Goal: Task Accomplishment & Management: Complete application form

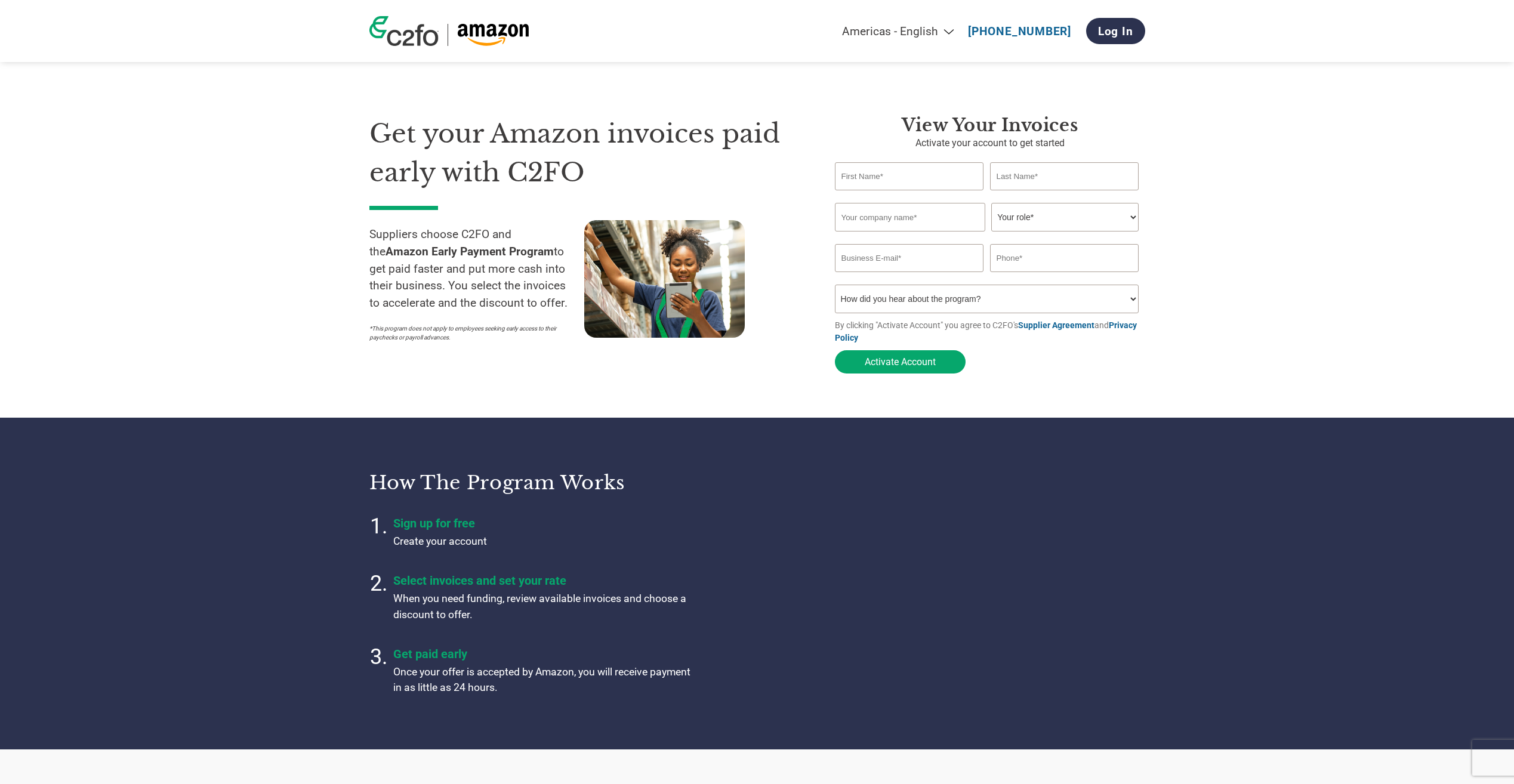
type input "[EMAIL_ADDRESS][DOMAIN_NAME]"
type input "[PHONE_NUMBER]"
type input "[PERSON_NAME]"
type input "[DEMOGRAPHIC_DATA]"
type input "Smiffys II"
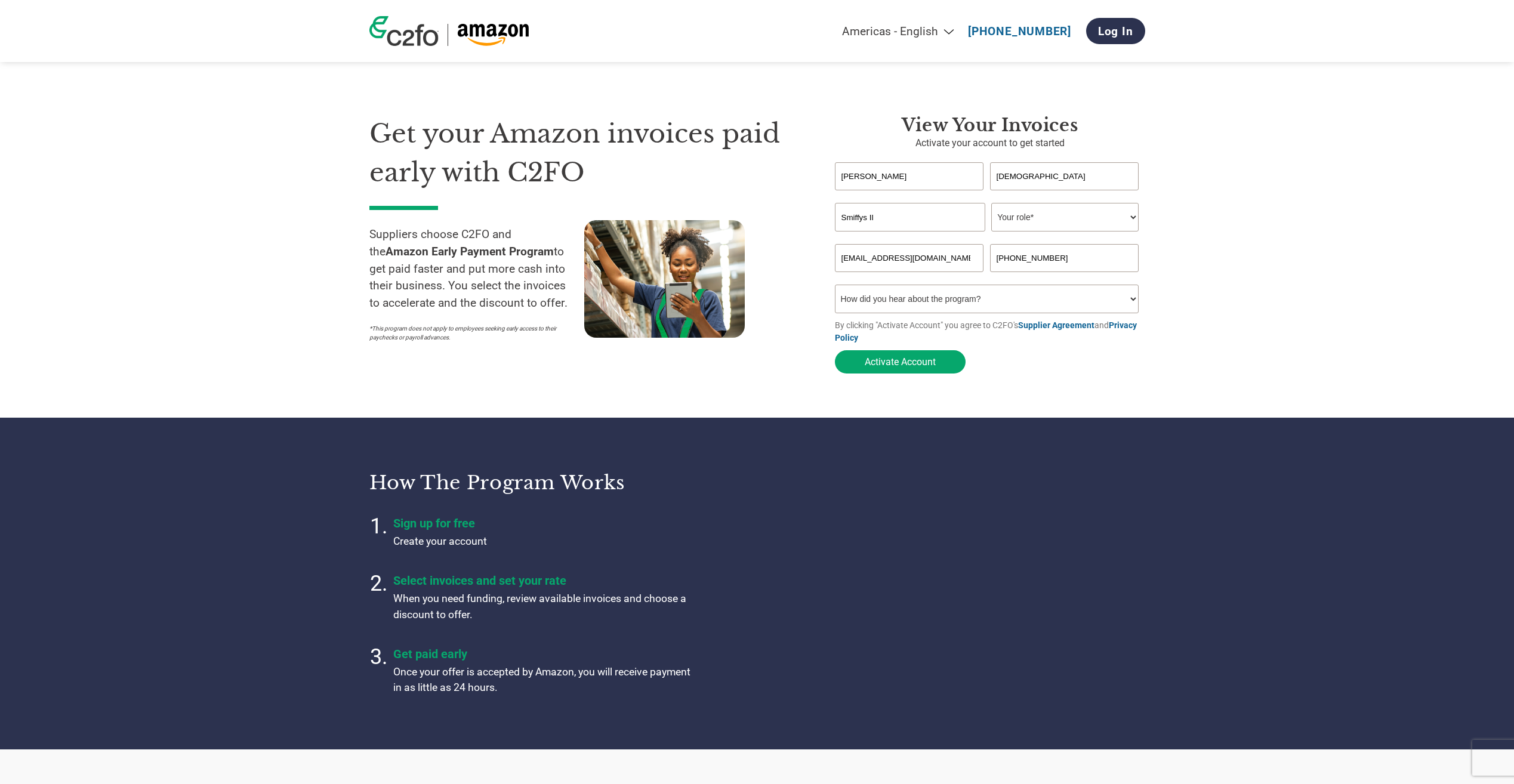
type input "07534116402"
click at [1022, 222] on select "Your role* CFO Controller Credit Manager Finance Director Treasurer CEO Preside…" at bounding box center [1065, 217] width 148 height 29
select select "CFO"
click at [991, 204] on select "Your role* CFO Controller Credit Manager Finance Director Treasurer CEO Preside…" at bounding box center [1065, 217] width 148 height 29
click at [954, 297] on select "How did you hear about the program? Received a letter Email Social Media Online…" at bounding box center [987, 299] width 304 height 29
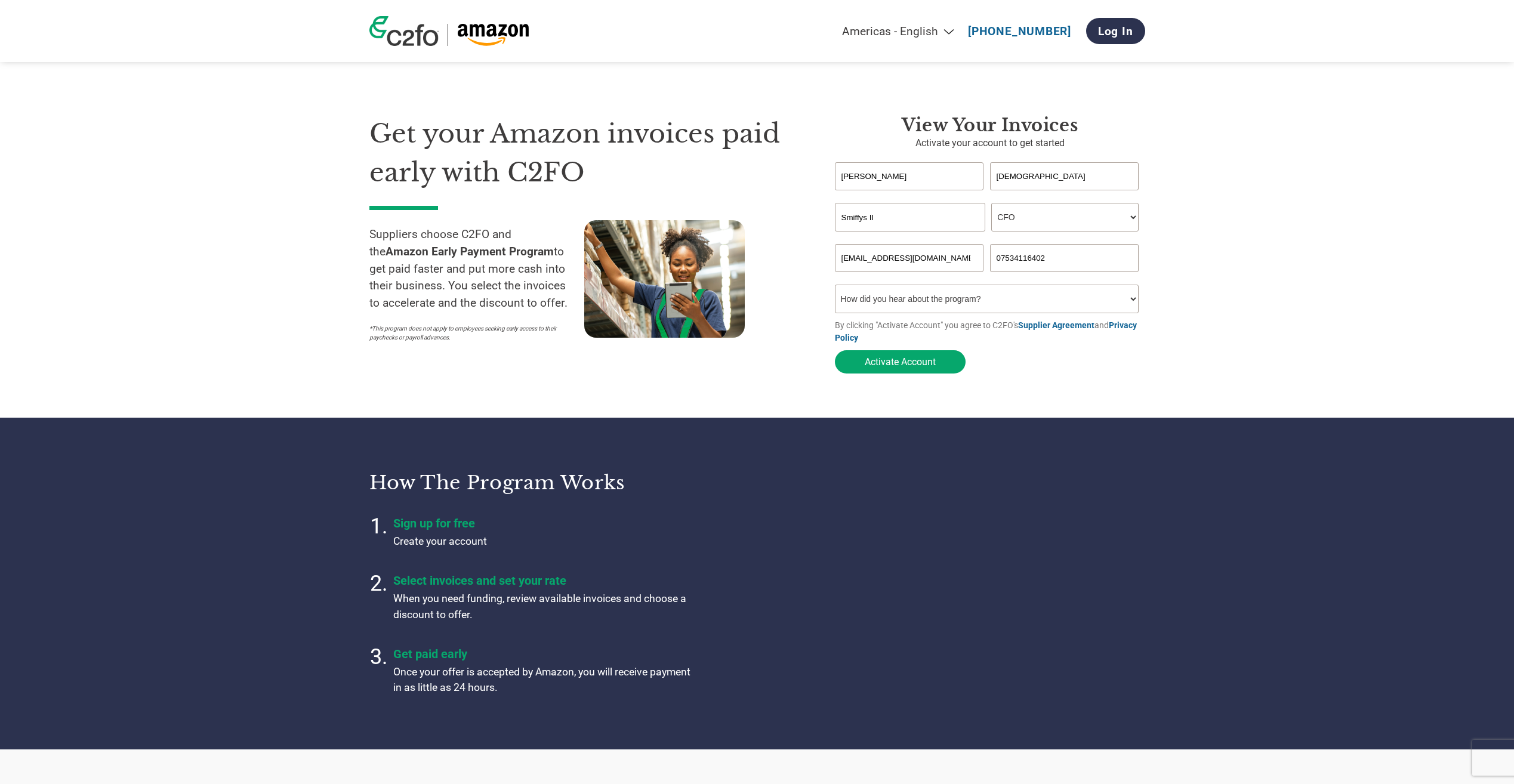
select select "Email"
click at [835, 288] on select "How did you hear about the program? Received a letter Email Social Media Online…" at bounding box center [987, 299] width 304 height 29
click at [915, 370] on button "Activate Account" at bounding box center [900, 361] width 131 height 23
